Goal: Information Seeking & Learning: Find specific fact

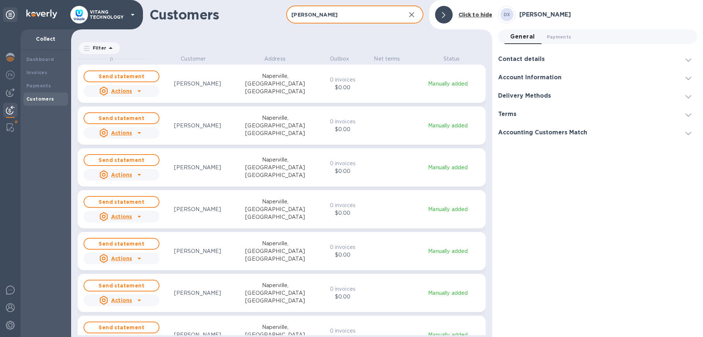
click at [334, 10] on input "[PERSON_NAME]" at bounding box center [342, 15] width 113 height 18
click at [334, 10] on input "Dr Heng Xu" at bounding box center [342, 15] width 113 height 18
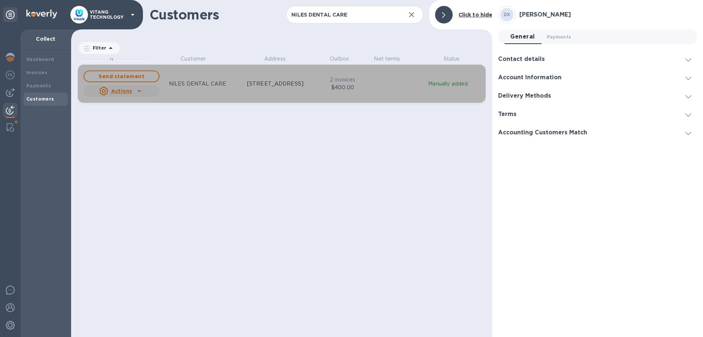
click at [134, 92] on div "grid" at bounding box center [139, 91] width 12 height 12
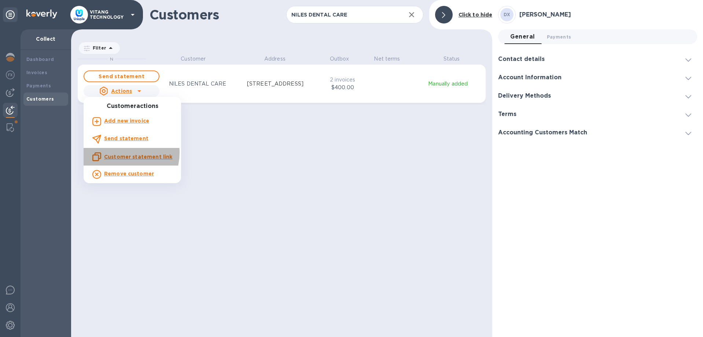
click at [123, 153] on div "Customer statement link" at bounding box center [132, 156] width 80 height 9
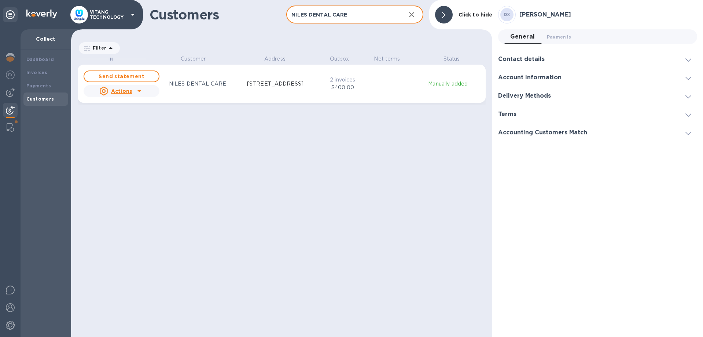
click at [354, 12] on input "NILES DENTAL CARE" at bounding box center [342, 15] width 113 height 18
paste input "jit chan dds & associates"
type input "jit chan dds & associates"
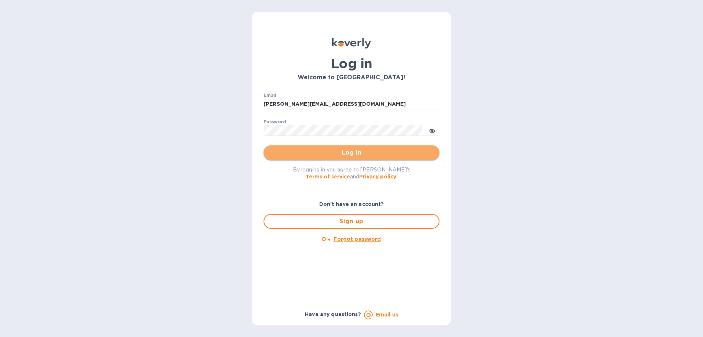
click at [302, 153] on span "Log in" at bounding box center [352, 152] width 164 height 9
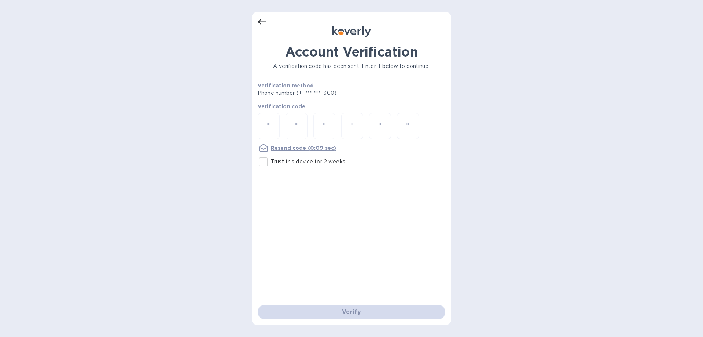
click at [266, 123] on input "number" at bounding box center [269, 126] width 10 height 14
type input "8"
type input "5"
type input "6"
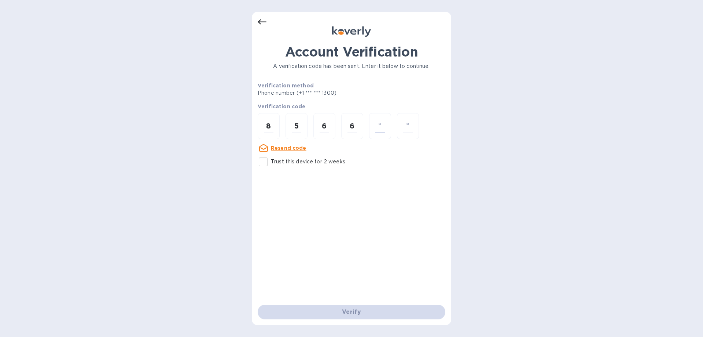
type input "8"
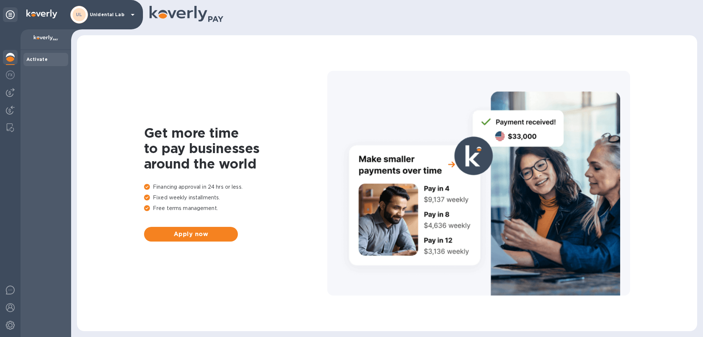
click at [135, 14] on icon at bounding box center [132, 14] width 9 height 9
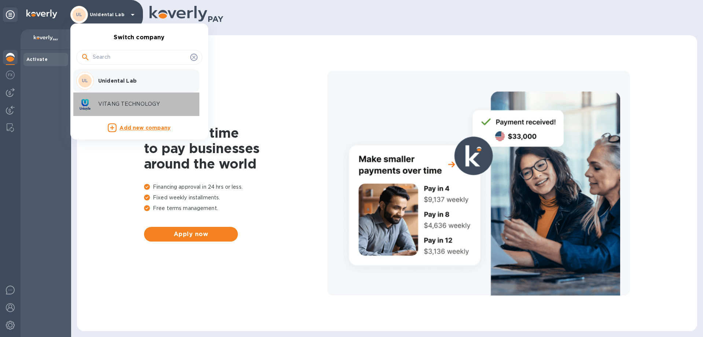
click at [105, 98] on div "VITANG TECHNOLOGY" at bounding box center [133, 104] width 114 height 18
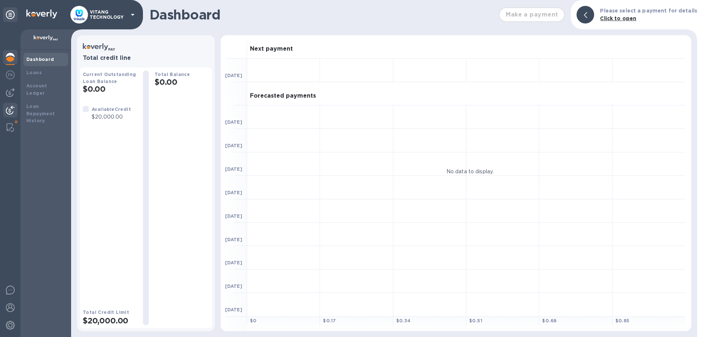
click at [6, 106] on img at bounding box center [10, 110] width 9 height 9
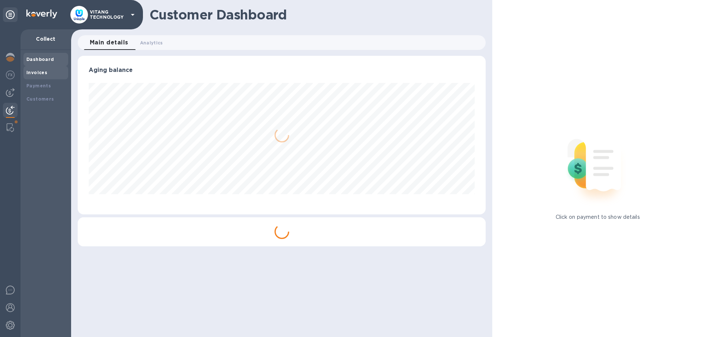
scroll to position [158, 409]
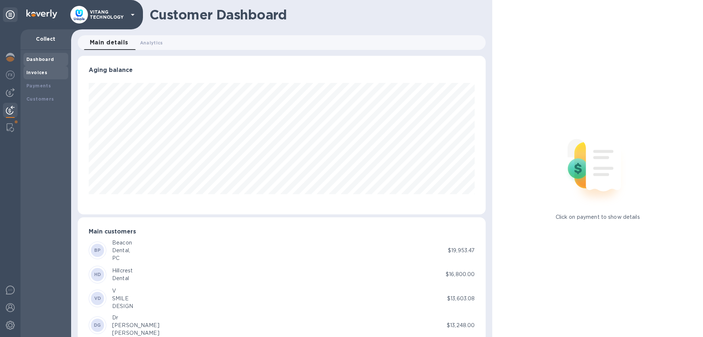
click at [41, 75] on b "Invoices" at bounding box center [36, 73] width 21 height 6
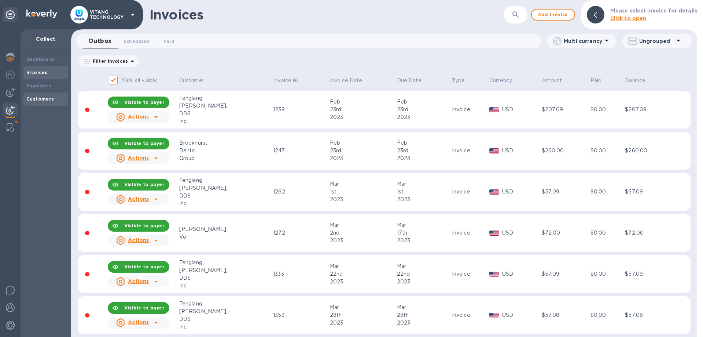
click at [44, 93] on div "Customers" at bounding box center [45, 98] width 45 height 13
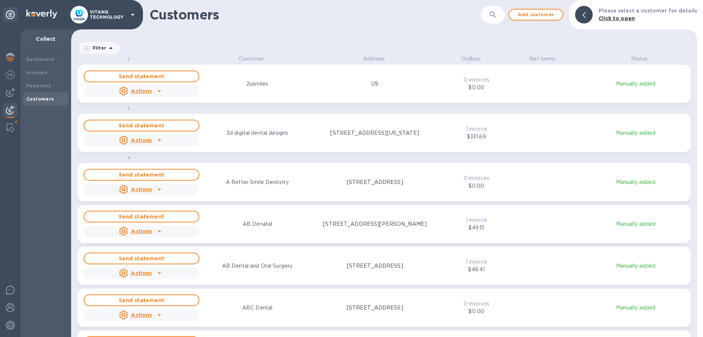
scroll to position [282, 626]
click at [495, 15] on icon "button" at bounding box center [493, 14] width 6 height 6
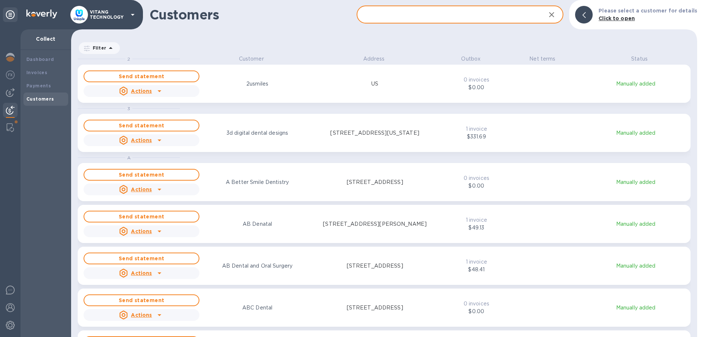
paste input "Hello Doctor, Just a reminder we have not received payment for the attached inv…"
type input "Hello Doctor, Just a reminder we have not received payment for the attached inv…"
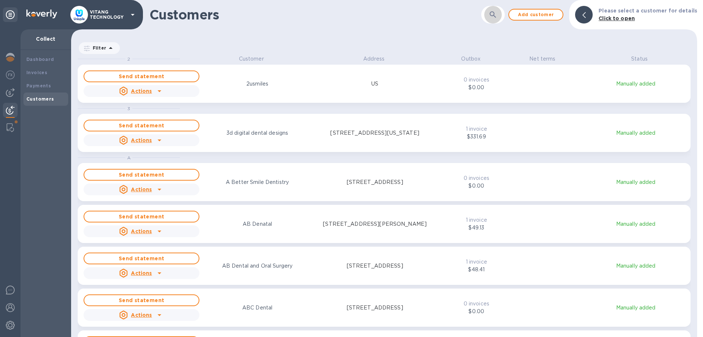
click at [494, 21] on button "button" at bounding box center [493, 15] width 18 height 18
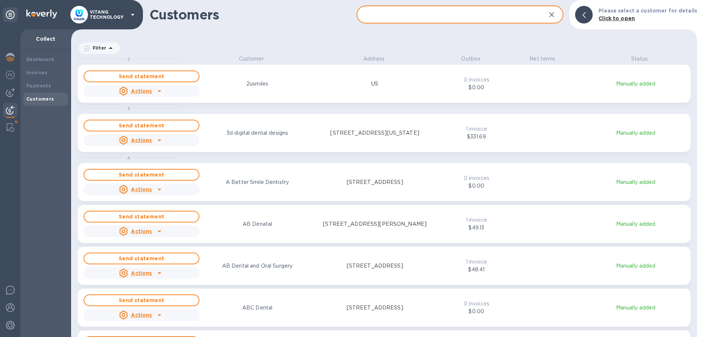
paste input "jit chan dds & associates"
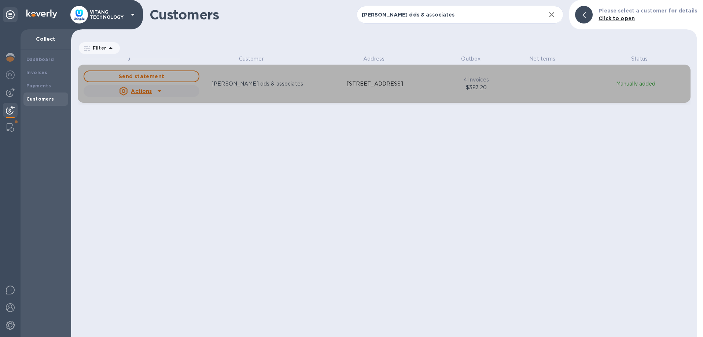
click at [145, 92] on u "Actions" at bounding box center [141, 91] width 21 height 6
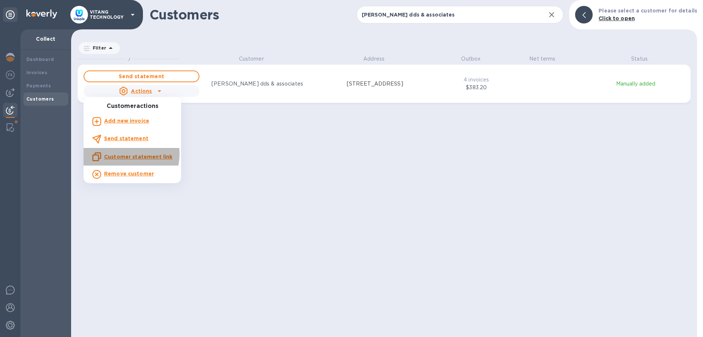
click at [128, 154] on u "Customer statement link" at bounding box center [138, 157] width 68 height 6
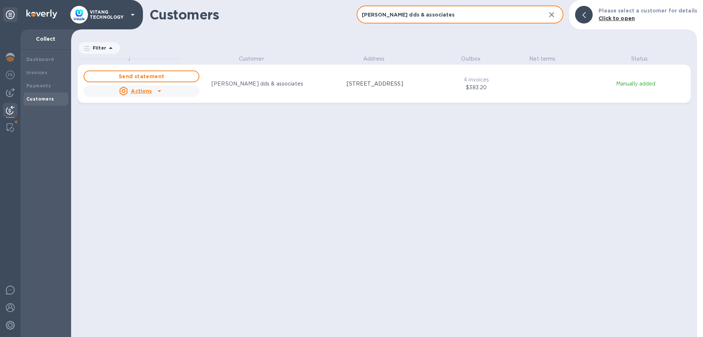
click at [436, 19] on input "jit chan dds & associates" at bounding box center [449, 15] width 184 height 18
paste input "Brookhurst Dental Group"
type input "Brookhurst Dental Group"
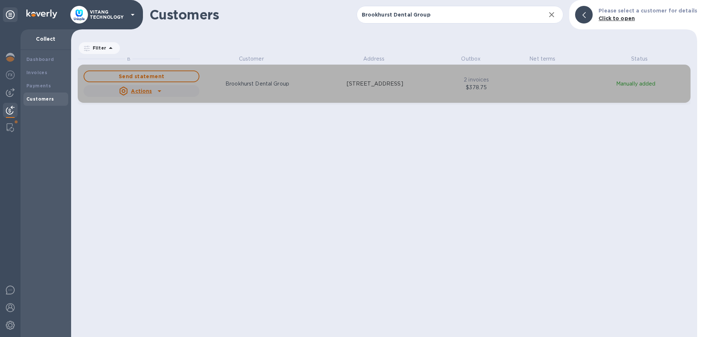
click at [141, 91] on u "Actions" at bounding box center [141, 91] width 21 height 6
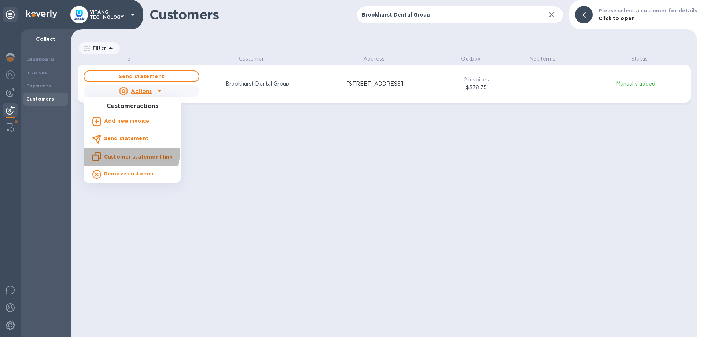
click at [127, 153] on div "Customer statement link" at bounding box center [132, 156] width 80 height 9
